Goal: Book appointment/travel/reservation

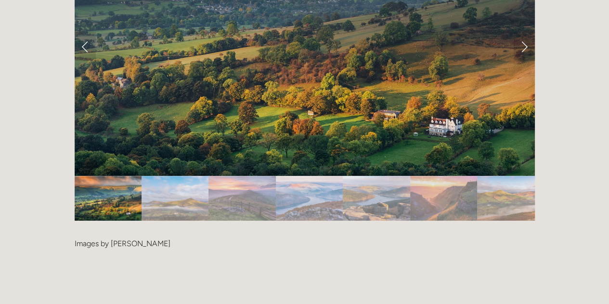
scroll to position [2011, 0]
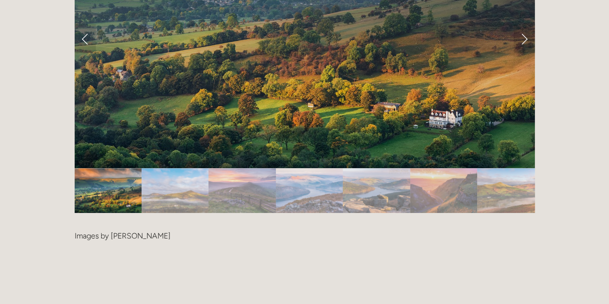
click at [174, 168] on img "Slide 2" at bounding box center [175, 190] width 67 height 45
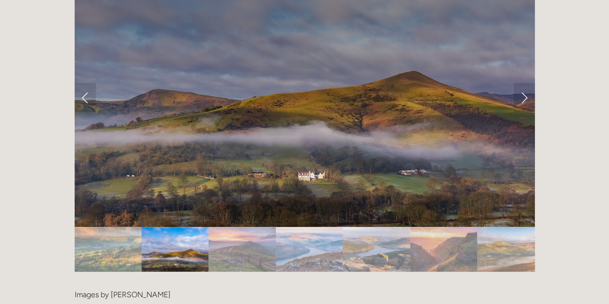
scroll to position [1949, 0]
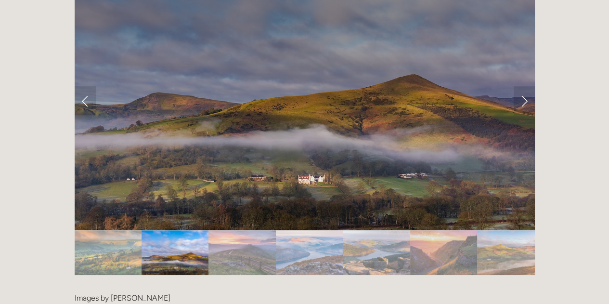
click at [234, 230] on img "Slide 3" at bounding box center [242, 252] width 67 height 45
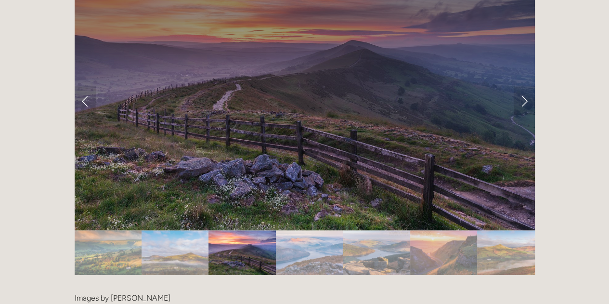
click at [311, 230] on img "Slide 4" at bounding box center [309, 252] width 67 height 45
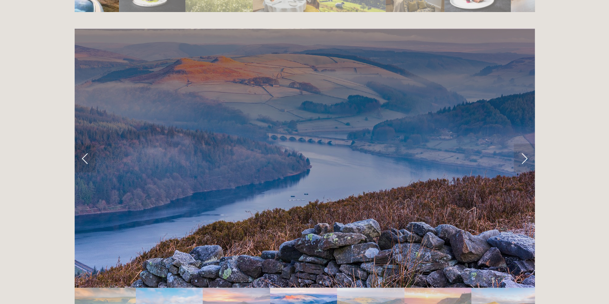
scroll to position [1895, 0]
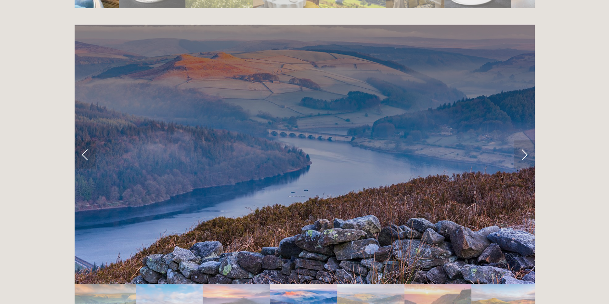
click at [359, 284] on img "Slide 5" at bounding box center [370, 306] width 67 height 45
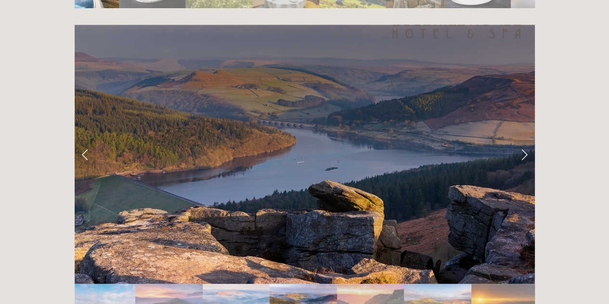
click at [407, 284] on img "Slide 7" at bounding box center [437, 306] width 67 height 45
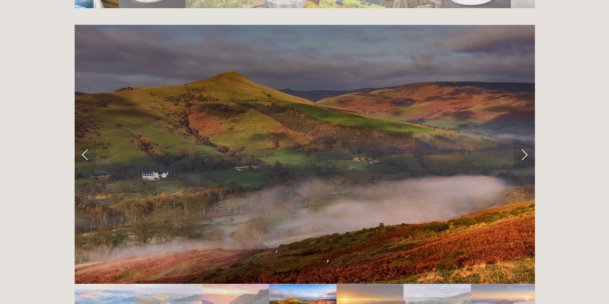
click at [432, 284] on img "Slide 9" at bounding box center [437, 306] width 67 height 45
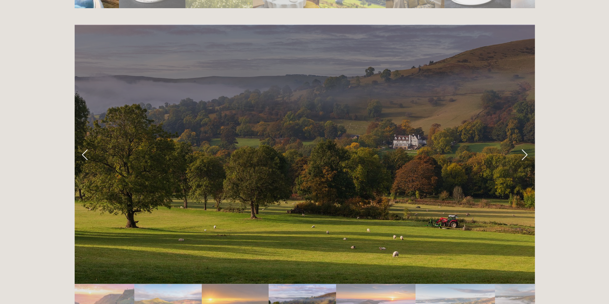
click at [465, 284] on img "Slide 11" at bounding box center [455, 306] width 79 height 45
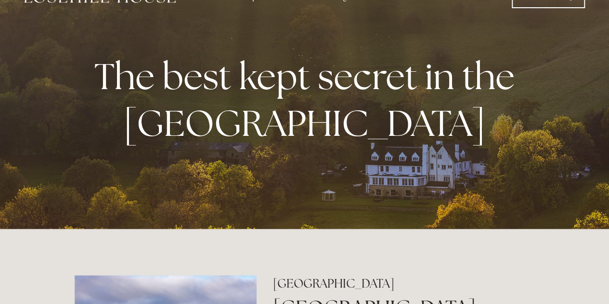
scroll to position [0, 0]
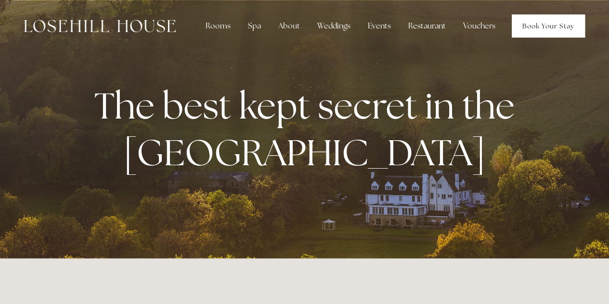
click at [537, 27] on link "Book Your Stay" at bounding box center [548, 25] width 73 height 23
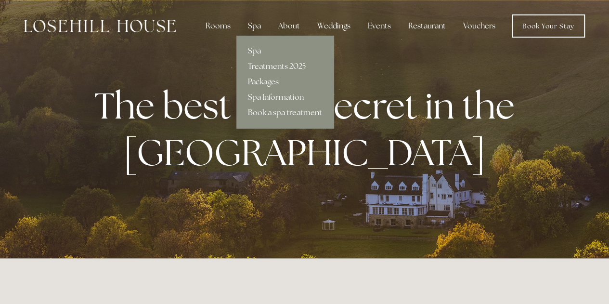
click at [256, 27] on div "Spa" at bounding box center [254, 25] width 28 height 19
